Goal: Transaction & Acquisition: Obtain resource

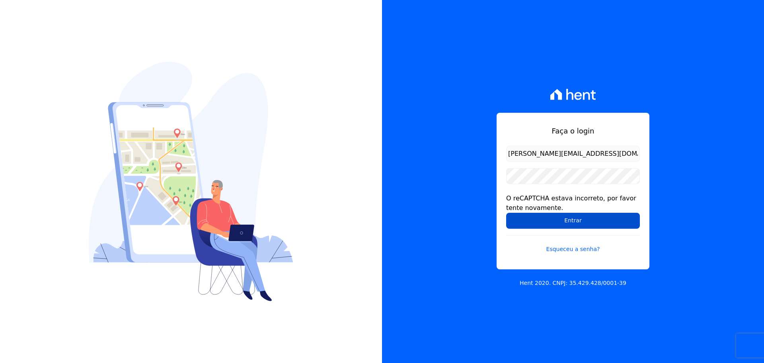
click at [563, 226] on input "Entrar" at bounding box center [573, 221] width 134 height 16
click at [550, 166] on form "[PERSON_NAME][EMAIL_ADDRESS][DOMAIN_NAME] O reCAPTCHA estava incorreto, por fav…" at bounding box center [573, 204] width 134 height 117
click at [552, 219] on input "Entrar" at bounding box center [573, 221] width 134 height 16
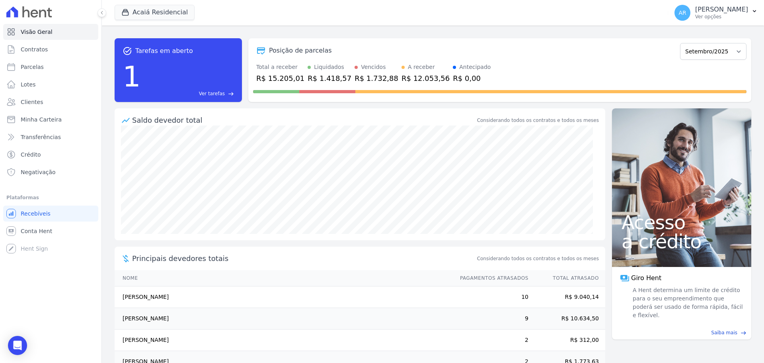
click at [130, 3] on div "Acaiá Residencial Trapisa Engenharia Acaiá Residencial Icatu Residencial Aplicar" at bounding box center [390, 13] width 551 height 26
click at [131, 9] on div "button" at bounding box center [126, 12] width 11 height 8
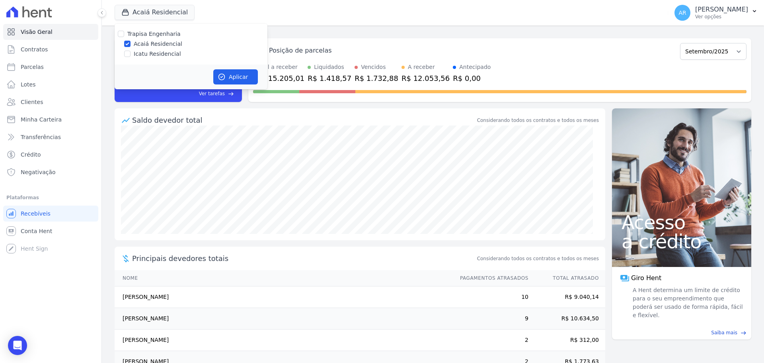
click at [128, 57] on div at bounding box center [127, 54] width 6 height 8
click at [141, 56] on label "Icatu Residencial" at bounding box center [157, 54] width 47 height 8
click at [131, 56] on input "Icatu Residencial" at bounding box center [127, 54] width 6 height 6
checkbox input "true"
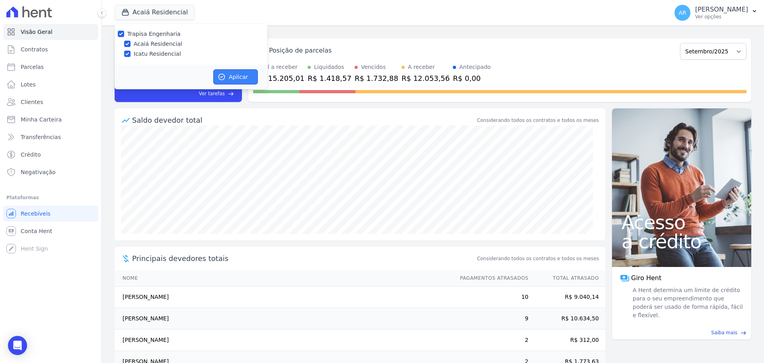
click at [245, 77] on button "Aplicar" at bounding box center [235, 76] width 45 height 15
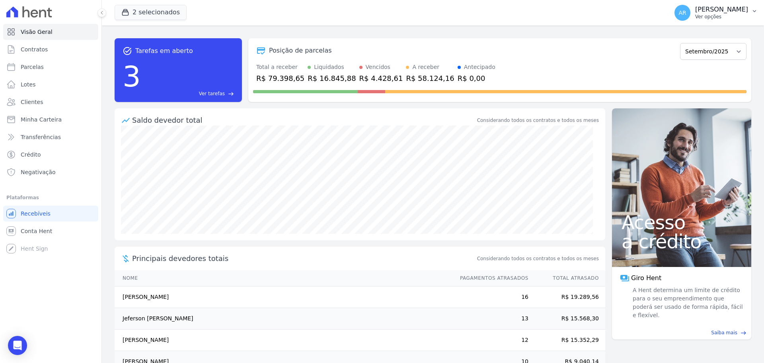
click at [695, 12] on p "[PERSON_NAME]" at bounding box center [721, 10] width 53 height 8
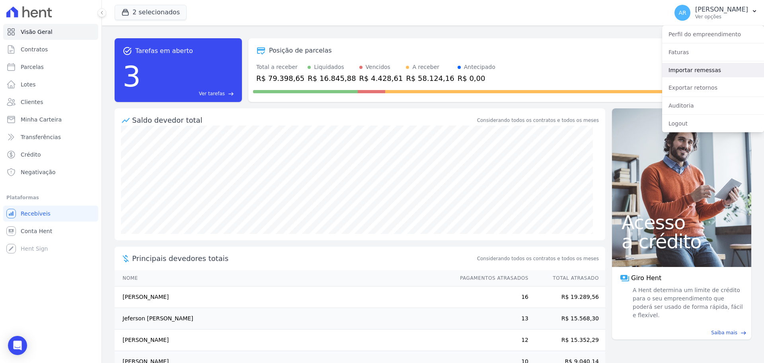
click at [689, 70] on link "Importar remessas" at bounding box center [713, 70] width 102 height 14
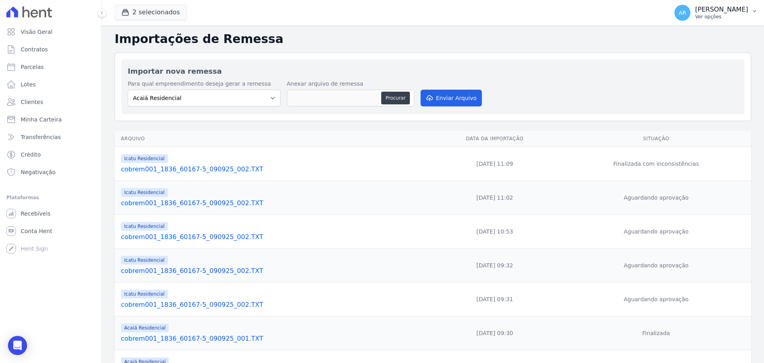
click at [705, 10] on p "[PERSON_NAME]" at bounding box center [721, 10] width 53 height 8
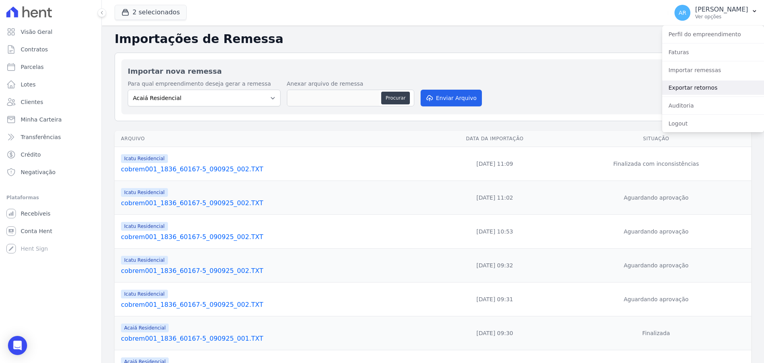
click at [695, 91] on link "Exportar retornos" at bounding box center [713, 87] width 102 height 14
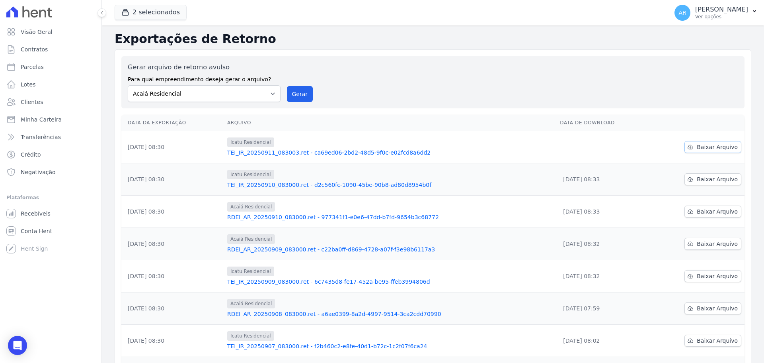
click at [704, 149] on span "Baixar Arquivo" at bounding box center [717, 147] width 41 height 8
